Goal: Register for event/course

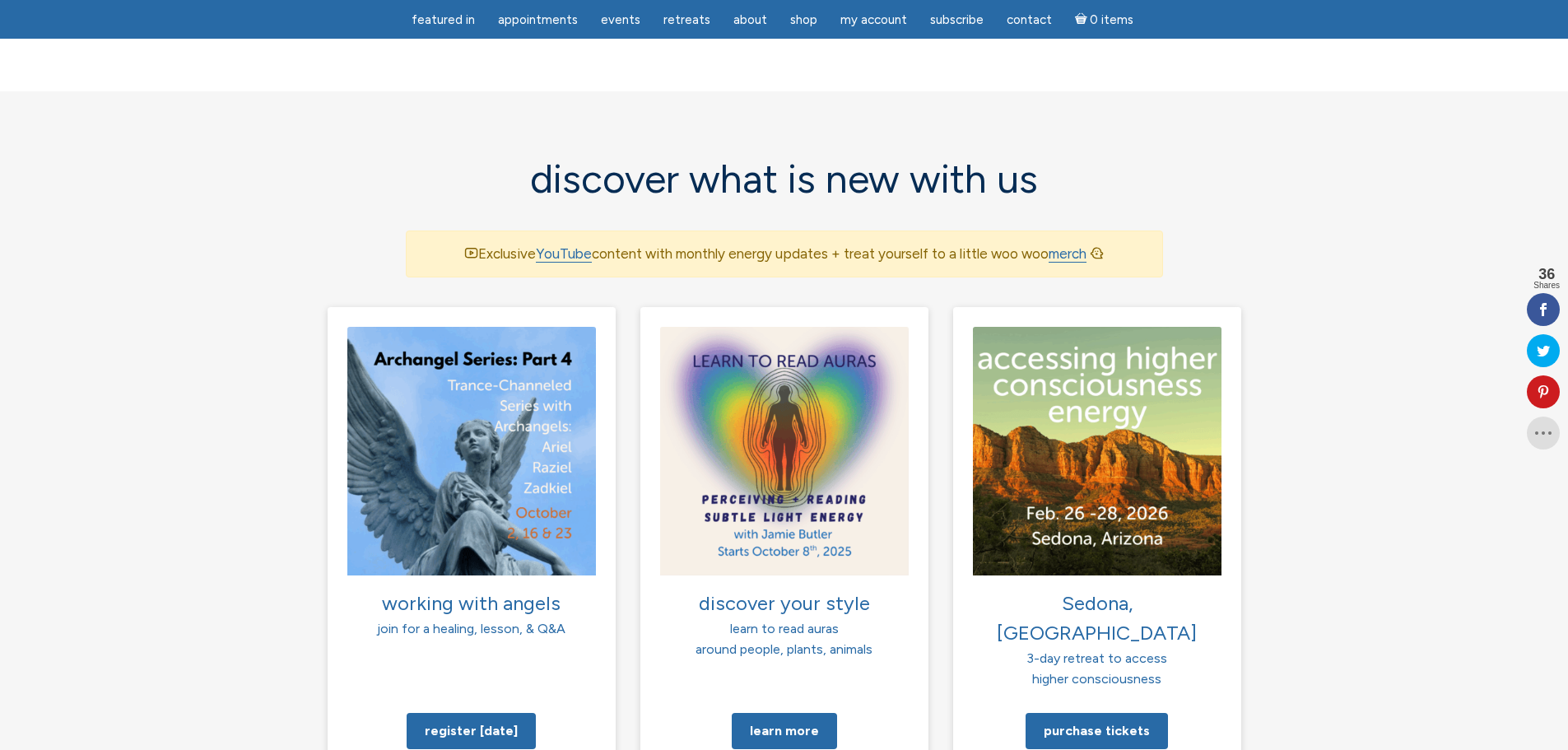
scroll to position [988, 0]
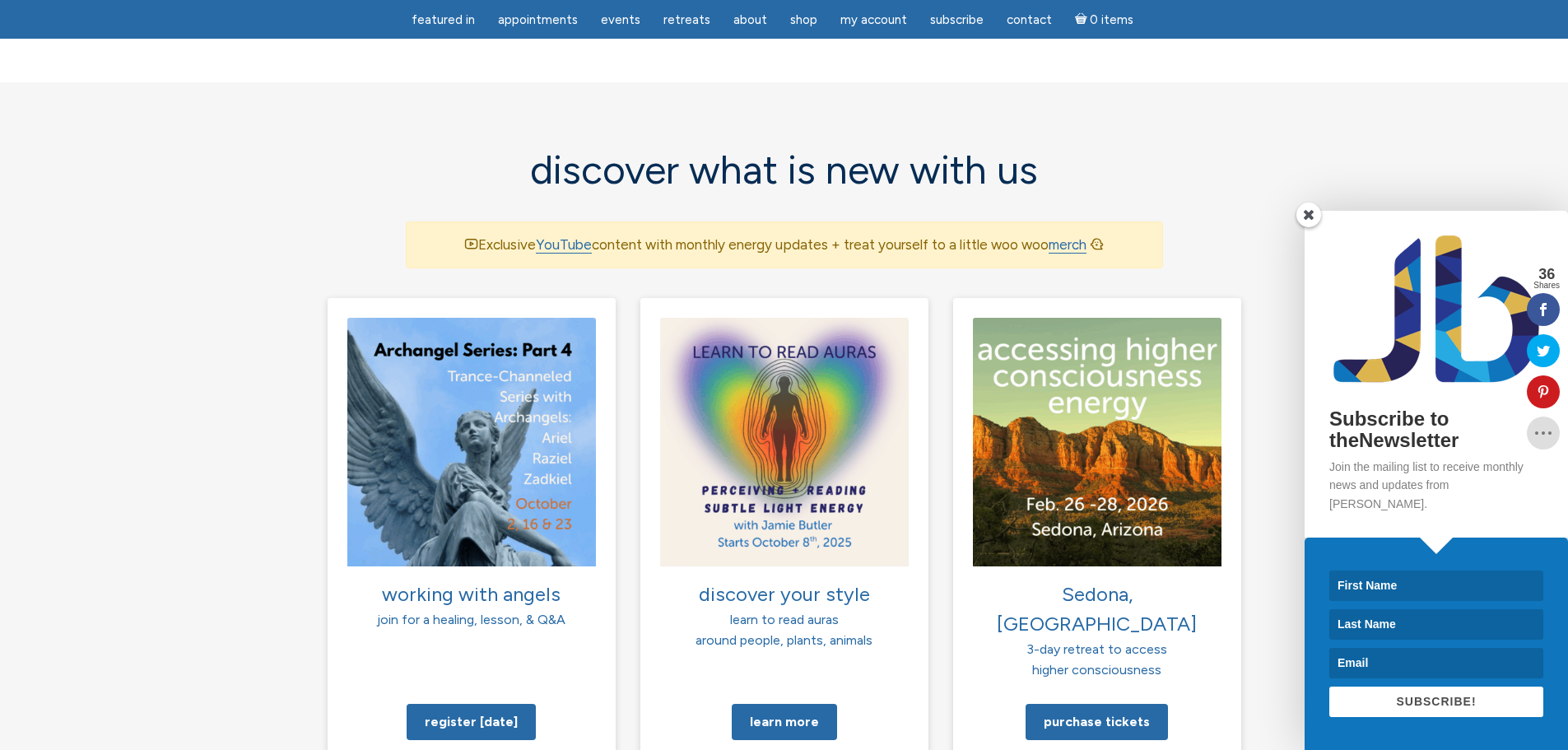
click at [1409, 585] on input at bounding box center [1436, 585] width 214 height 30
type input "David"
type input "DiPilato"
type input "dipilato@gmail.com"
click at [1429, 699] on span "SUBSCRIBE!" at bounding box center [1436, 701] width 80 height 13
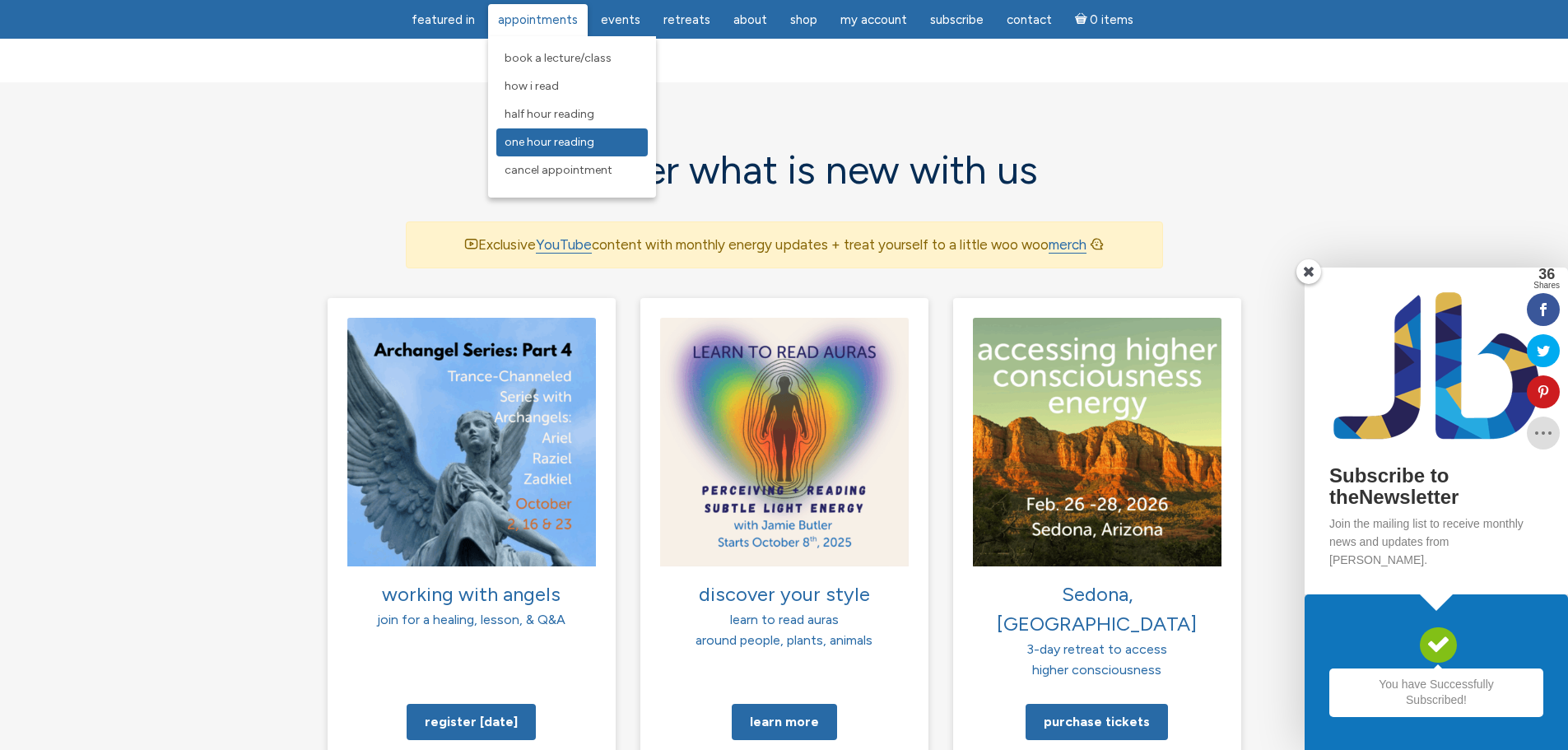
click at [546, 149] on link "One Hour Reading" at bounding box center [572, 142] width 151 height 28
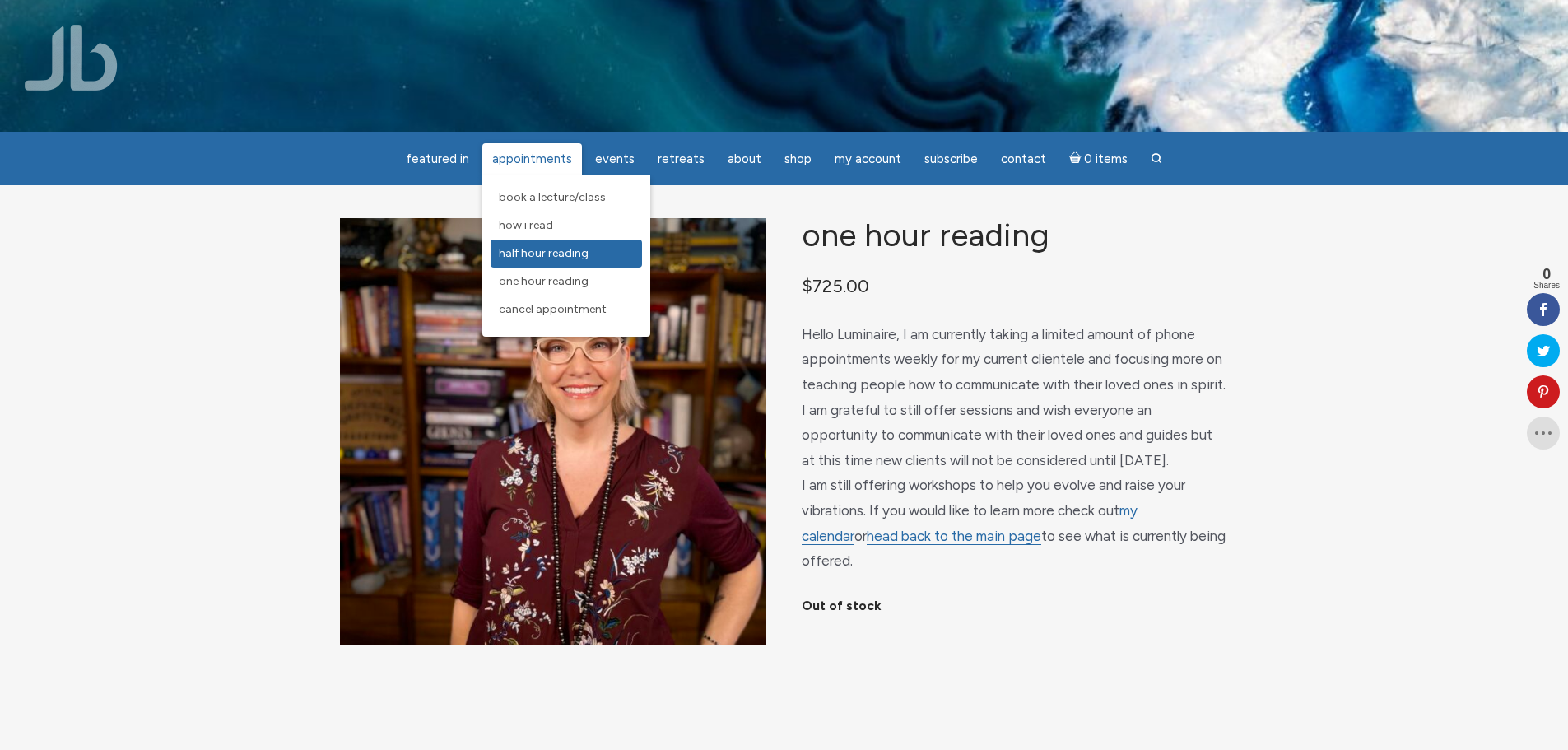
click at [566, 257] on span "Half Hour Reading" at bounding box center [543, 253] width 90 height 14
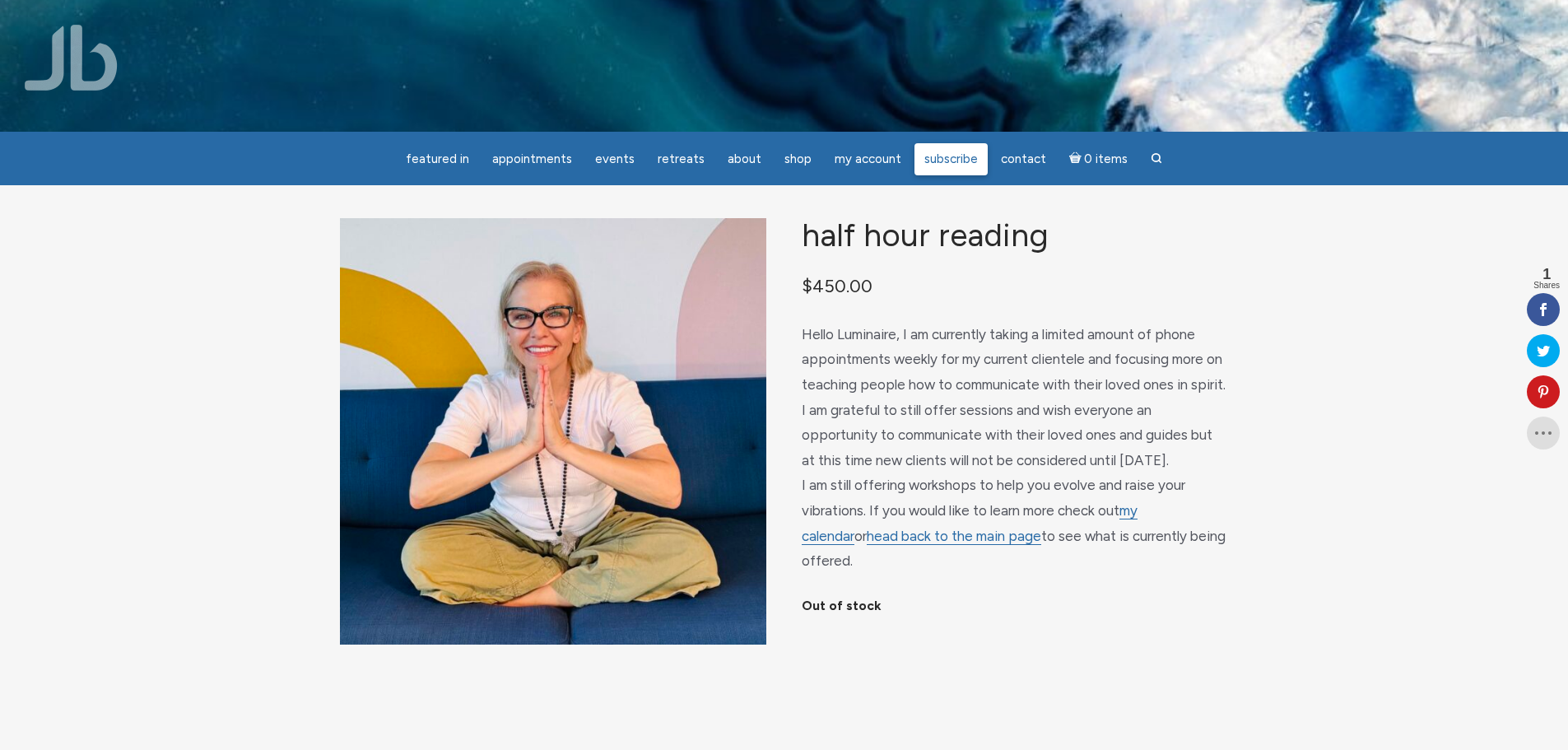
click at [946, 164] on span "Subscribe" at bounding box center [951, 159] width 53 height 15
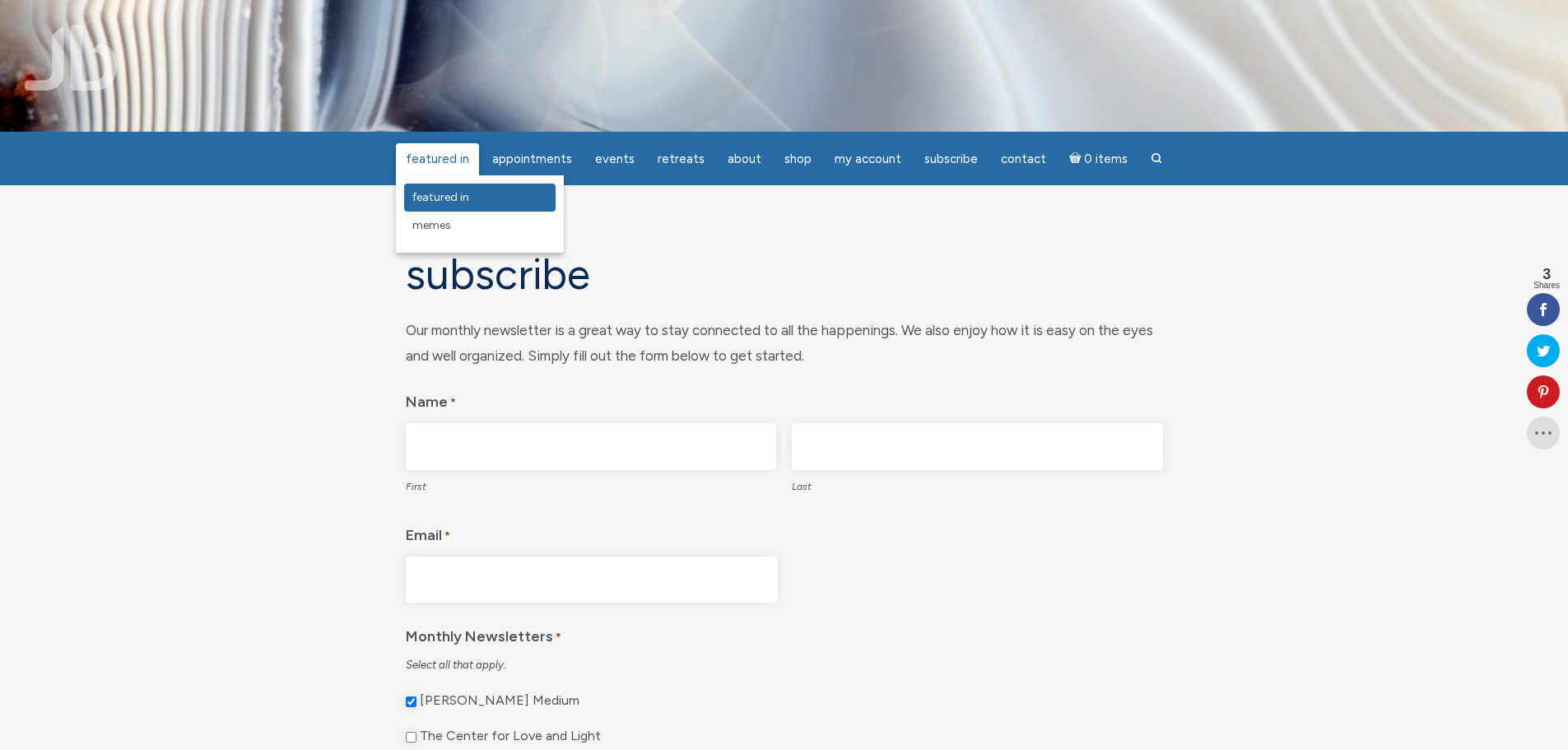
click at [448, 205] on link "featured in" at bounding box center [480, 197] width 151 height 28
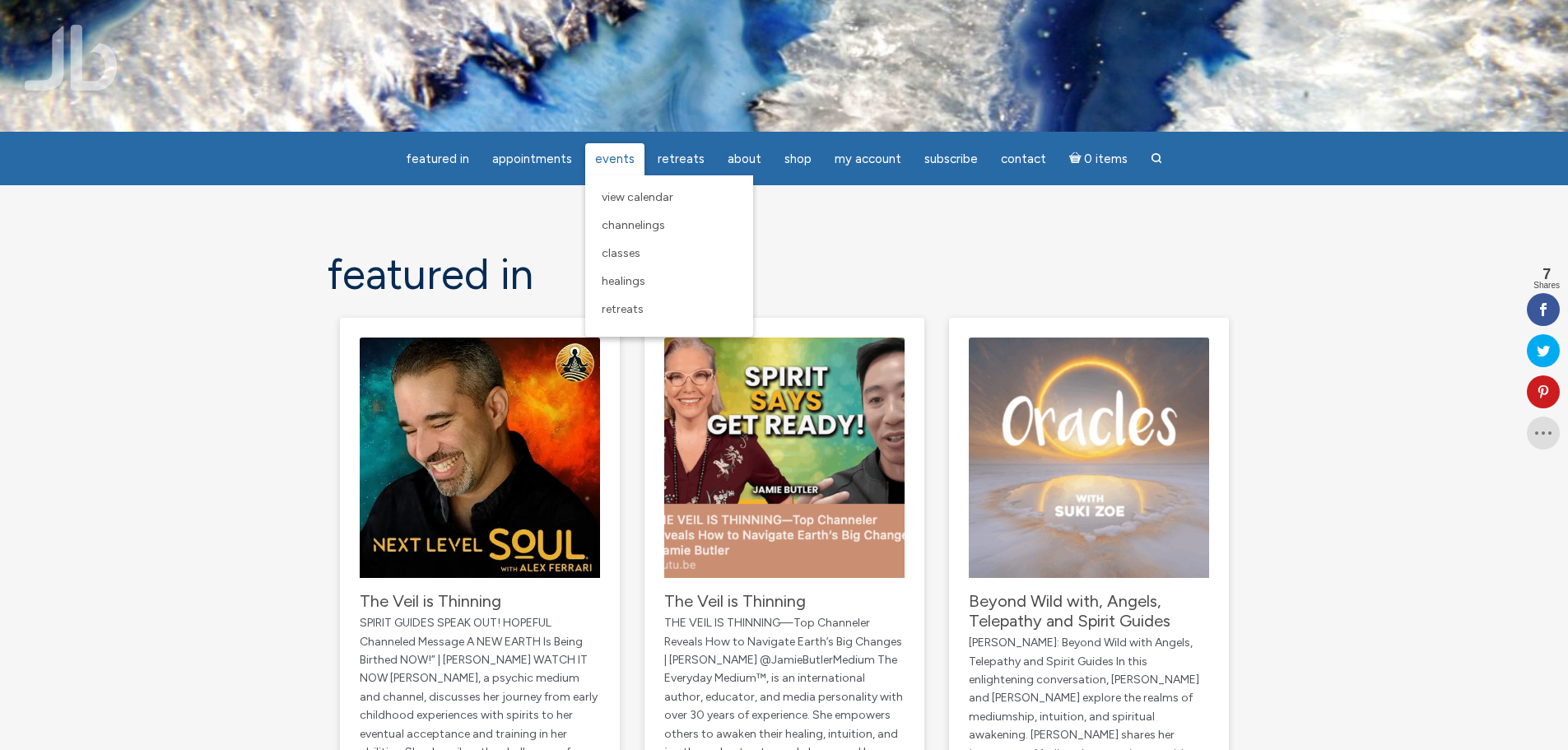
click at [606, 159] on span "Events" at bounding box center [615, 159] width 39 height 15
click at [614, 198] on span "View Calendar" at bounding box center [637, 197] width 71 height 14
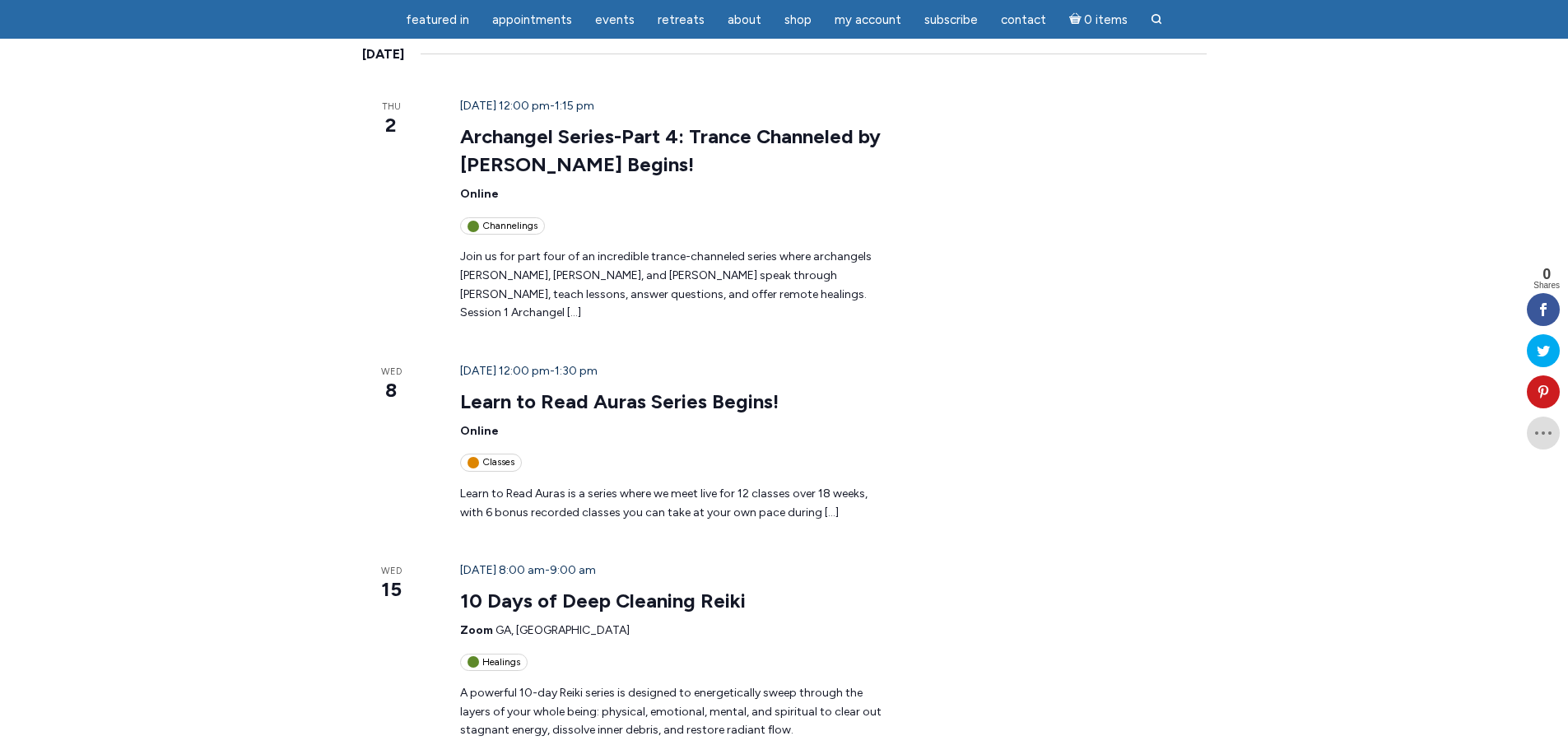
scroll to position [330, 0]
click at [613, 388] on link "Learn to Read Auras Series Begins!" at bounding box center [619, 401] width 319 height 25
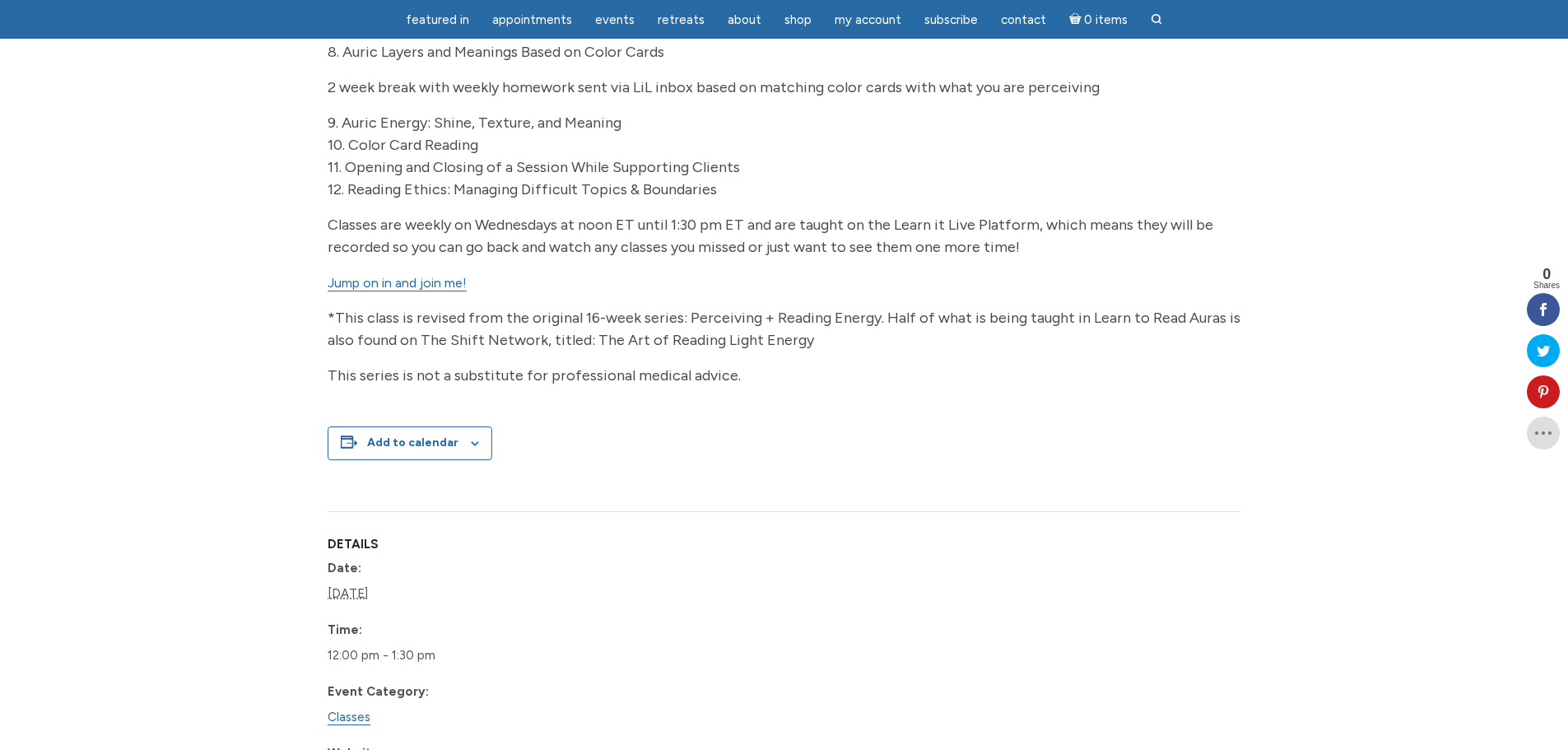
scroll to position [823, 0]
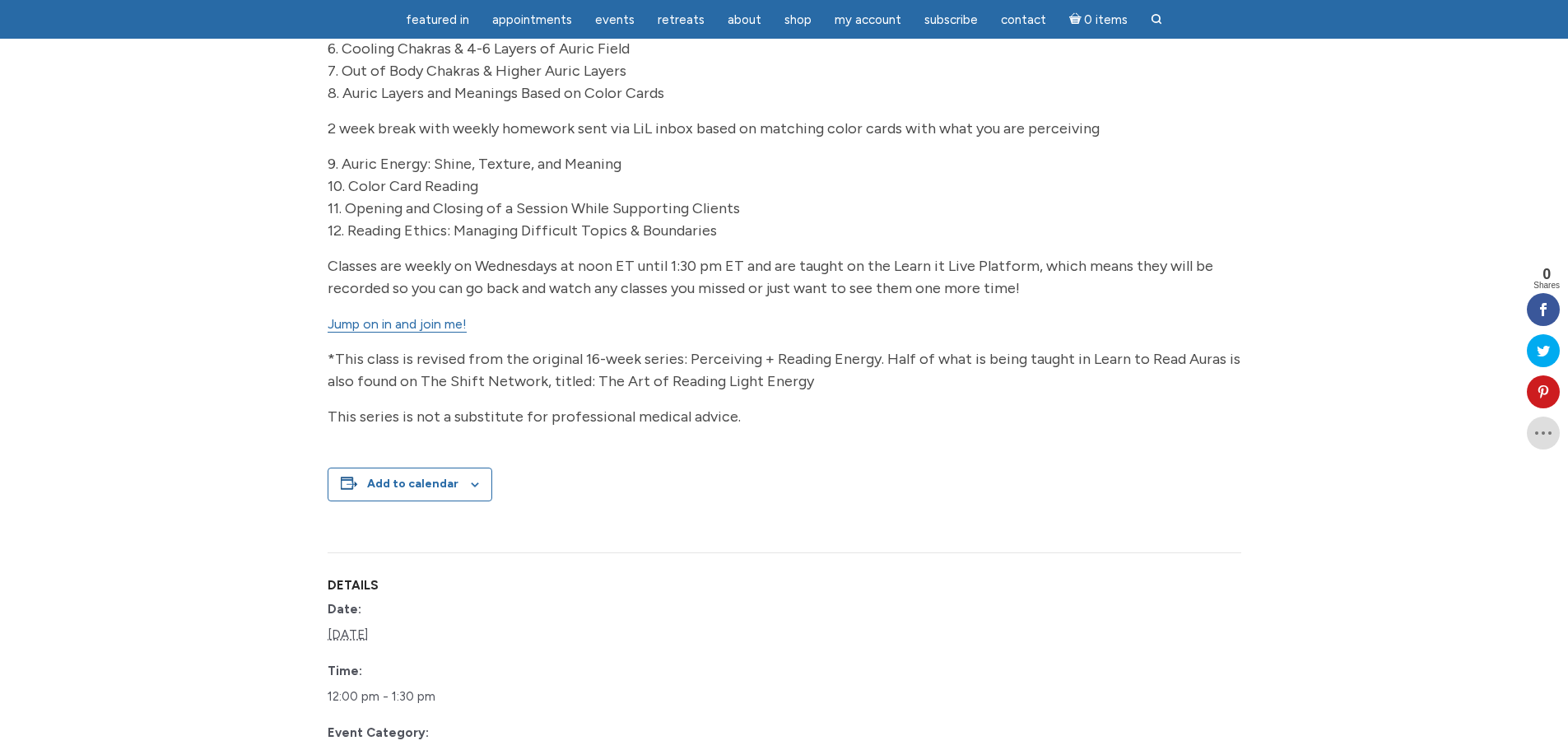
click at [424, 332] on link "Jump on in and join me!" at bounding box center [397, 324] width 139 height 16
